Goal: Ask a question

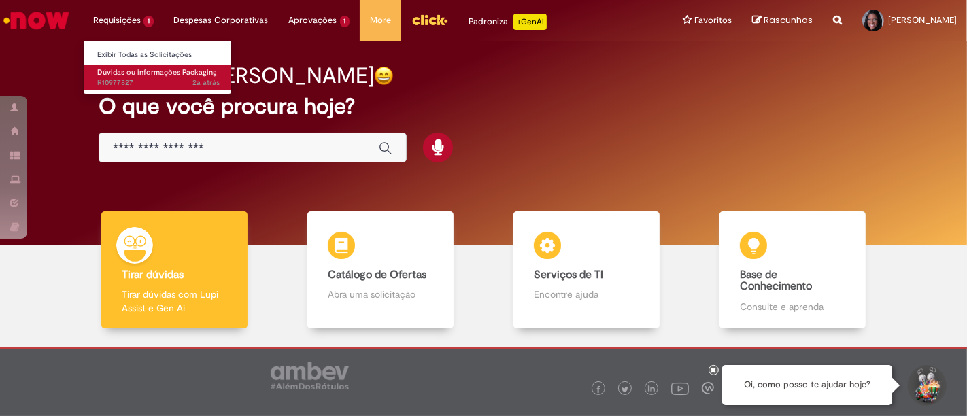
click at [141, 68] on span "Dúvidas ou informações Packaging" at bounding box center [157, 72] width 120 height 10
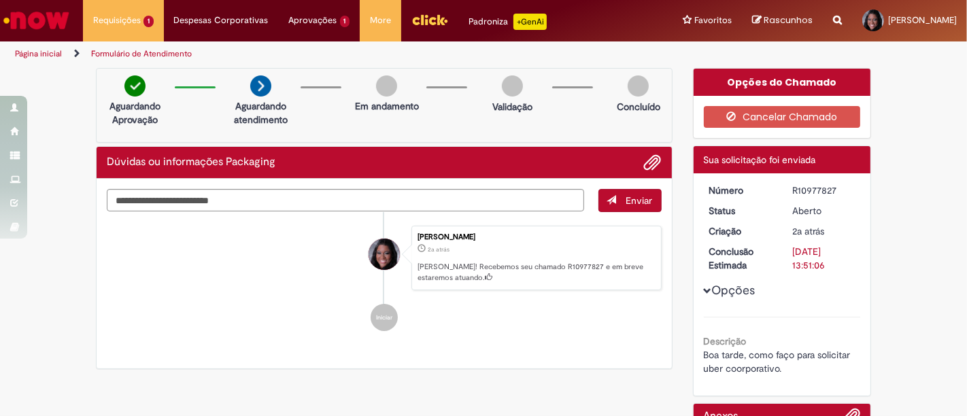
click at [48, 28] on img "Ir para a Homepage" at bounding box center [36, 20] width 70 height 27
